Goal: Task Accomplishment & Management: Manage account settings

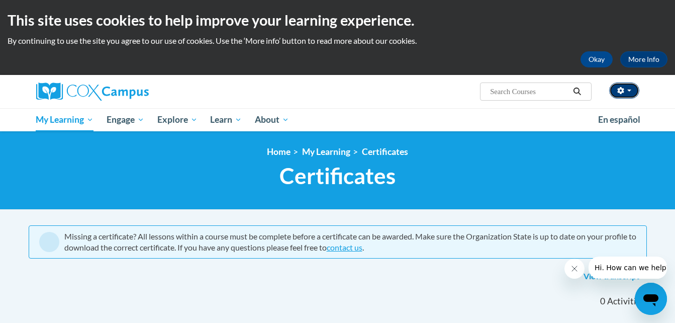
click at [628, 90] on span "button" at bounding box center [629, 90] width 4 height 2
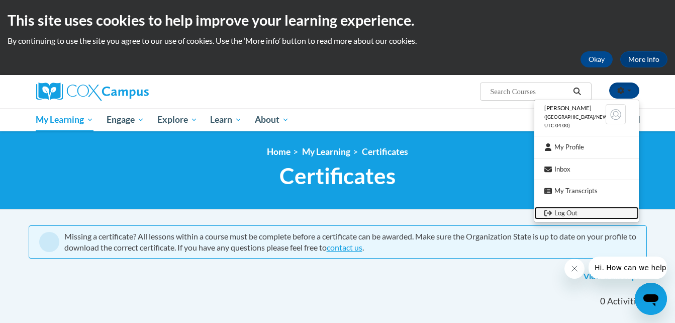
click at [567, 210] on link "Log Out" at bounding box center [586, 213] width 105 height 13
